Goal: Task Accomplishment & Management: Use online tool/utility

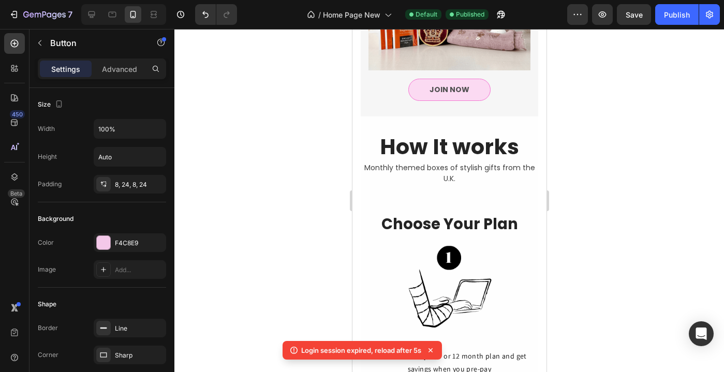
scroll to position [1941, 0]
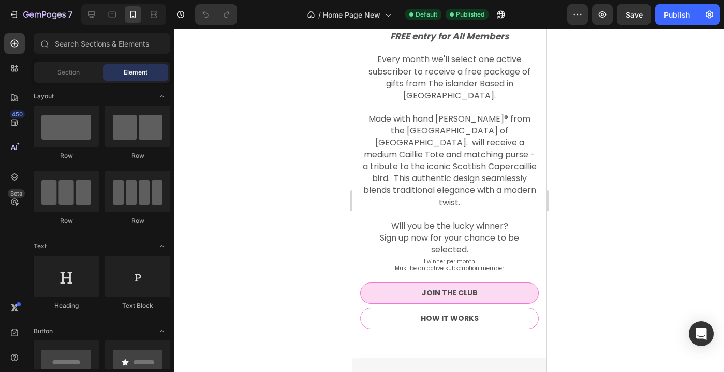
scroll to position [947, 0]
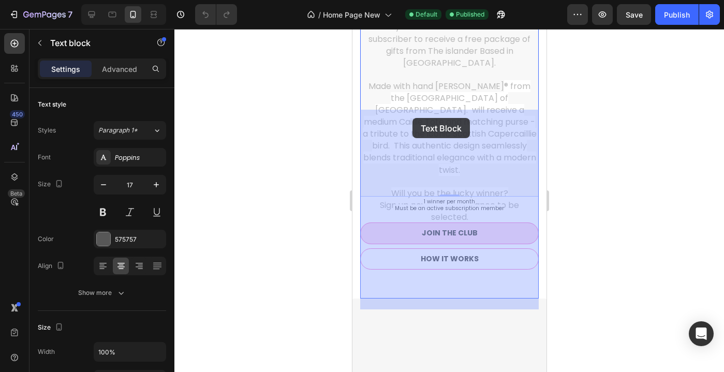
drag, startPoint x: 390, startPoint y: 108, endPoint x: 412, endPoint y: 118, distance: 24.1
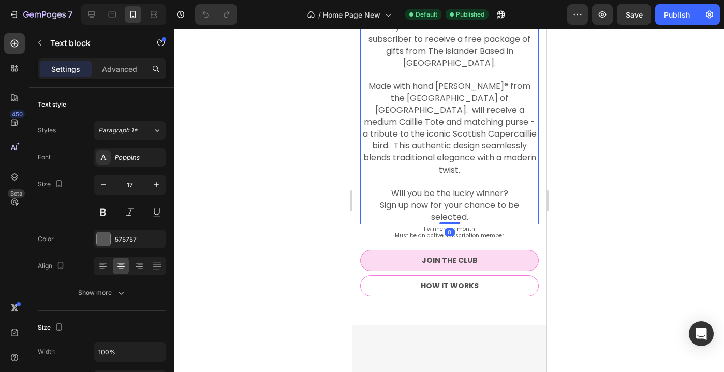
click at [424, 80] on p at bounding box center [449, 74] width 177 height 11
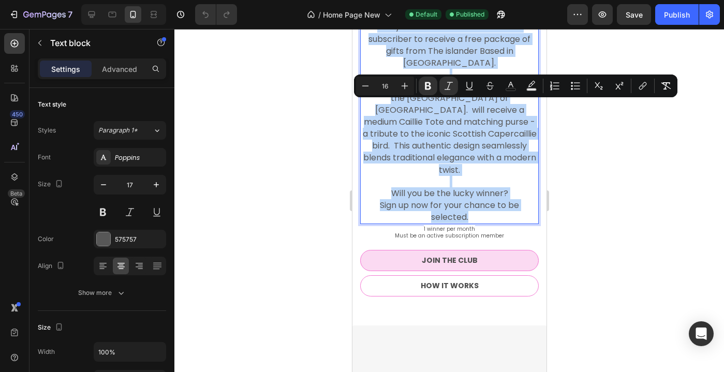
drag, startPoint x: 471, startPoint y: 292, endPoint x: 374, endPoint y: 107, distance: 208.9
click at [374, 107] on div "FREE entry for All Members Every month we'll select one active subscriber to re…" at bounding box center [449, 110] width 179 height 227
copy div "FREE entry for All Members Every month we'll select one active subscriber to re…"
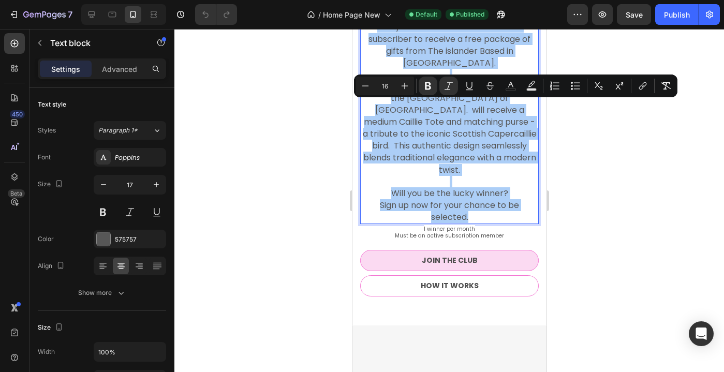
click at [299, 78] on div at bounding box center [449, 200] width 550 height 343
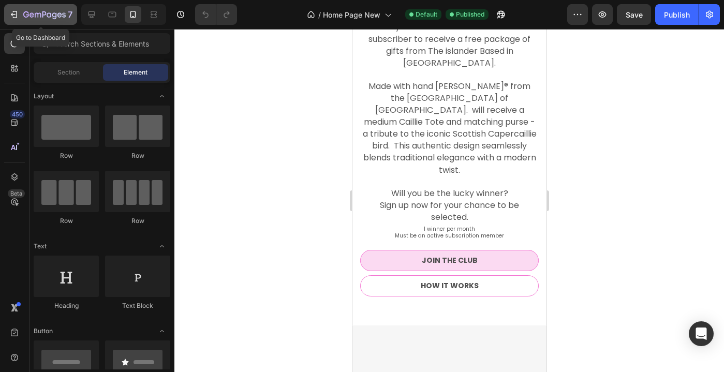
click at [27, 14] on icon "button" at bounding box center [44, 15] width 42 height 9
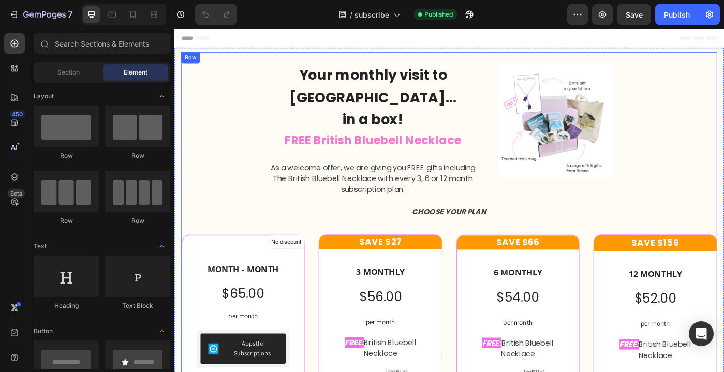
scroll to position [1, 0]
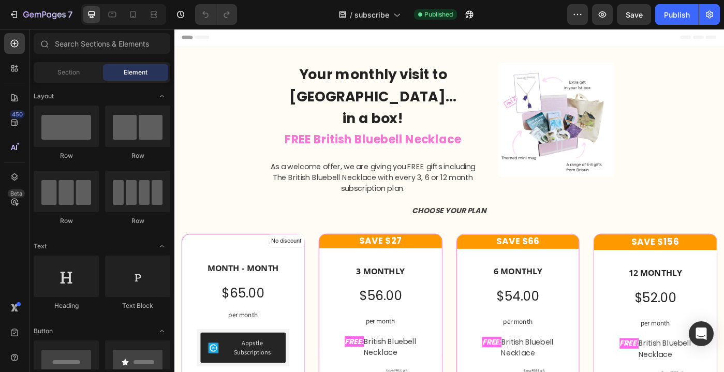
click at [138, 23] on div at bounding box center [123, 14] width 85 height 21
click at [132, 21] on div at bounding box center [133, 14] width 17 height 17
